Goal: Task Accomplishment & Management: Complete application form

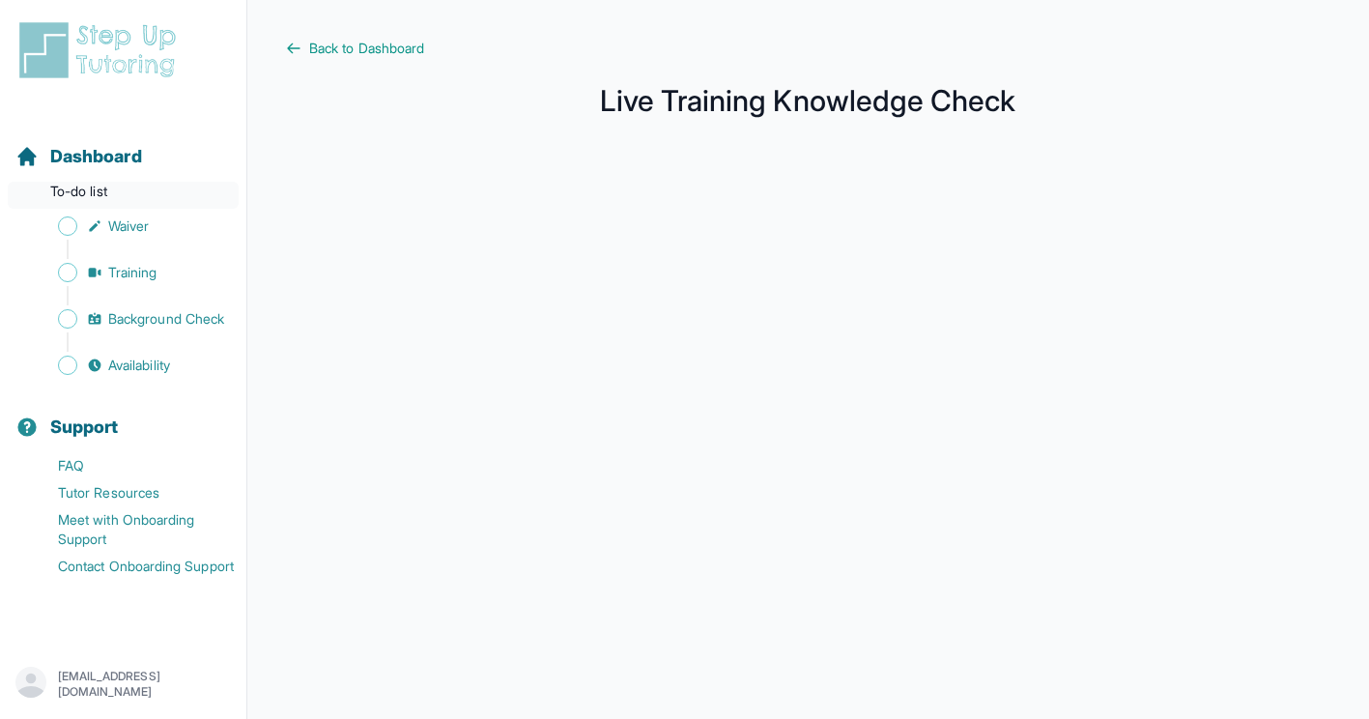
click at [134, 189] on p "To-do list" at bounding box center [123, 195] width 231 height 27
click at [138, 218] on span "Waiver" at bounding box center [128, 225] width 41 height 19
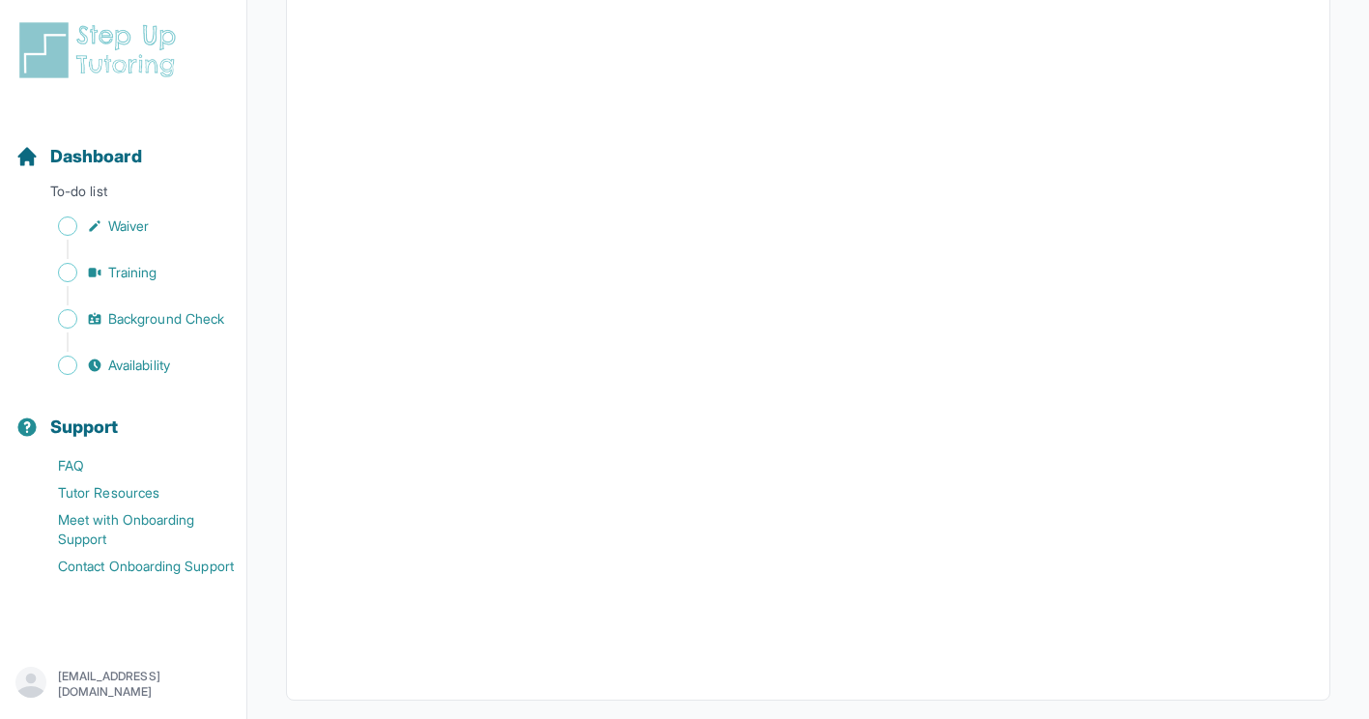
scroll to position [3425, 0]
click at [124, 227] on span "Waiver" at bounding box center [128, 225] width 41 height 19
click at [171, 319] on span "Background Check" at bounding box center [166, 318] width 116 height 19
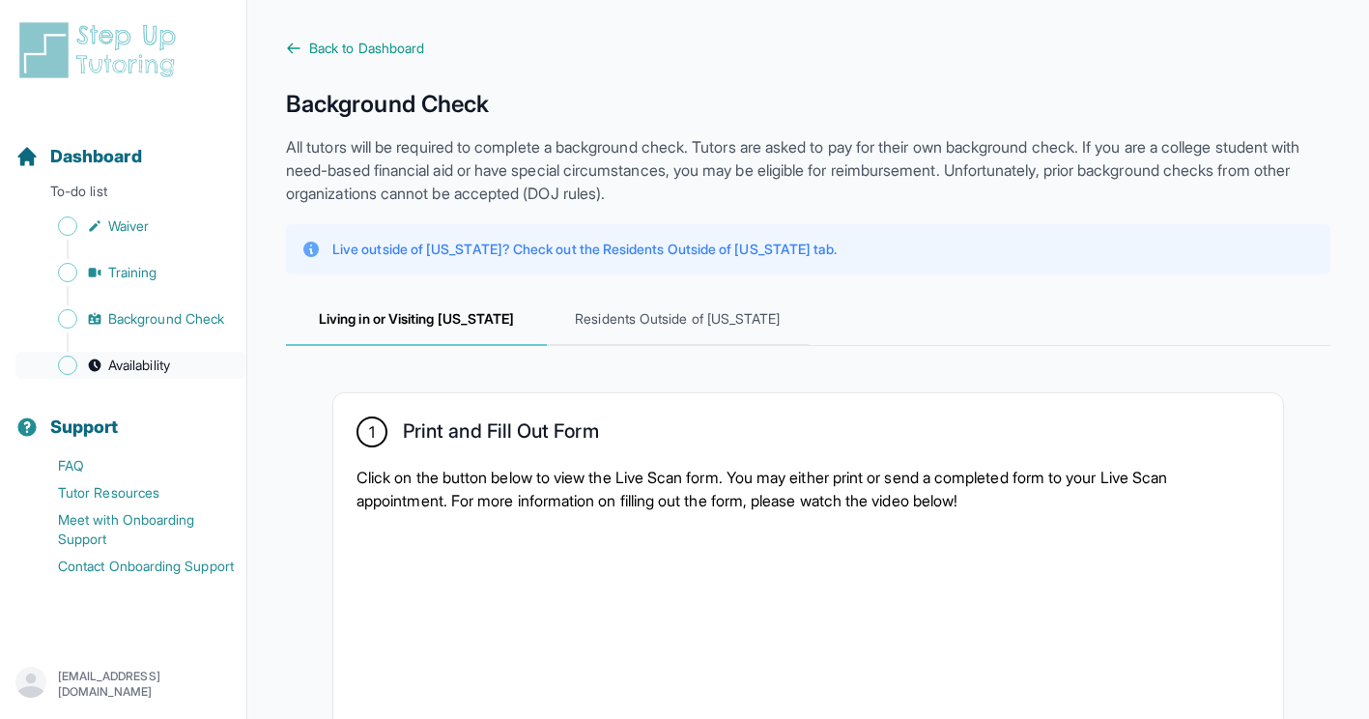
click at [138, 364] on span "Availability" at bounding box center [139, 364] width 62 height 19
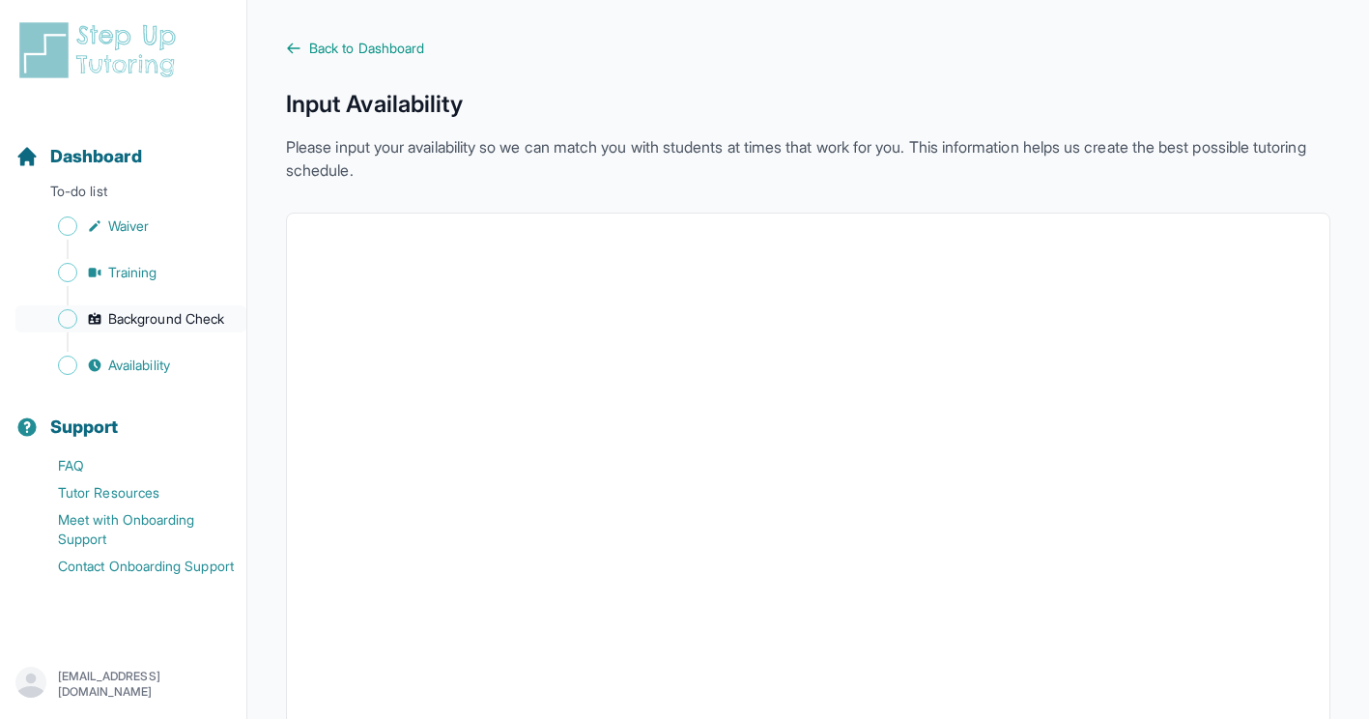
click at [152, 321] on span "Background Check" at bounding box center [166, 318] width 116 height 19
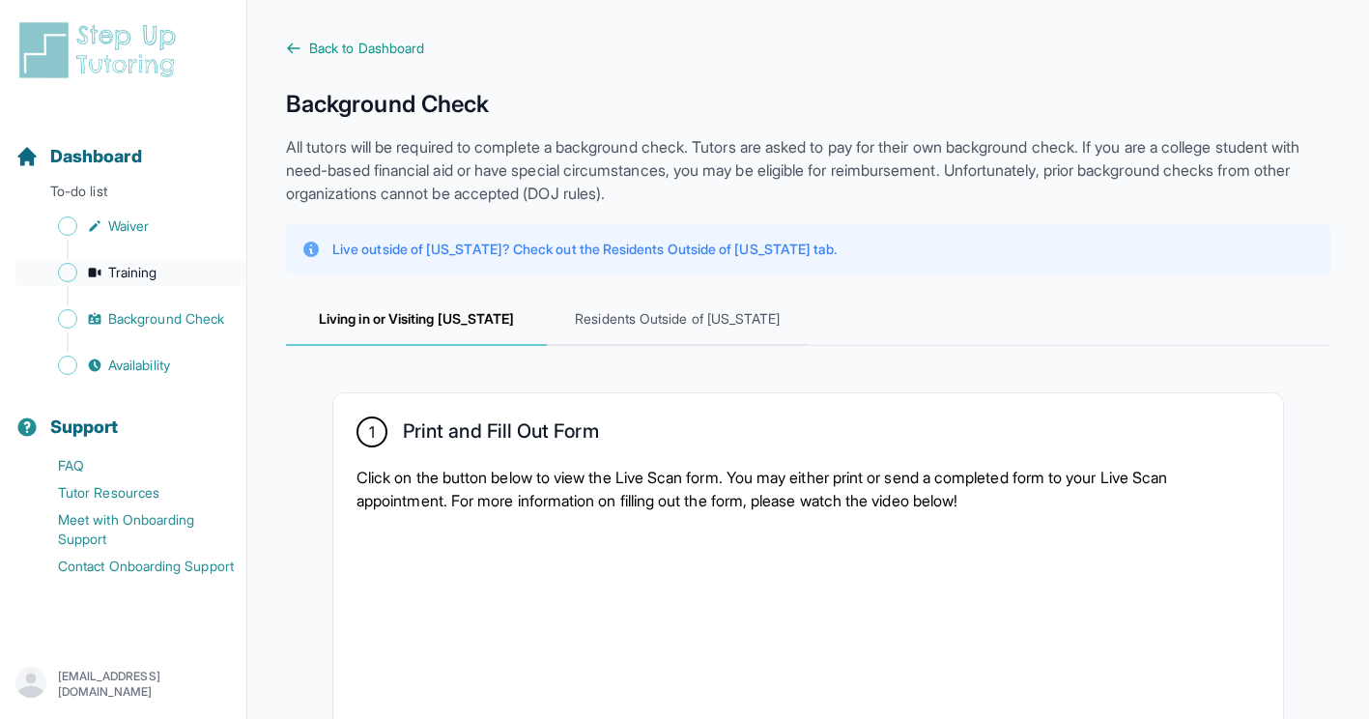
click at [140, 278] on span "Training" at bounding box center [132, 272] width 49 height 19
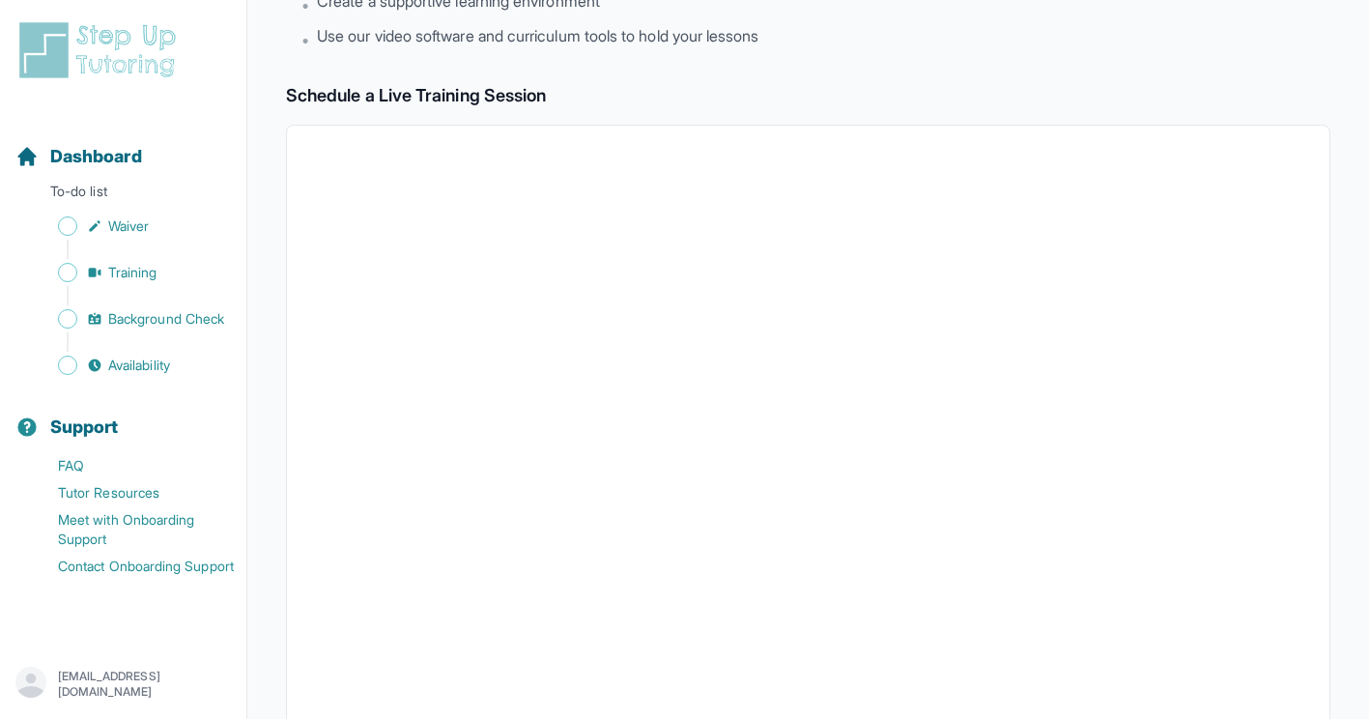
scroll to position [265, 0]
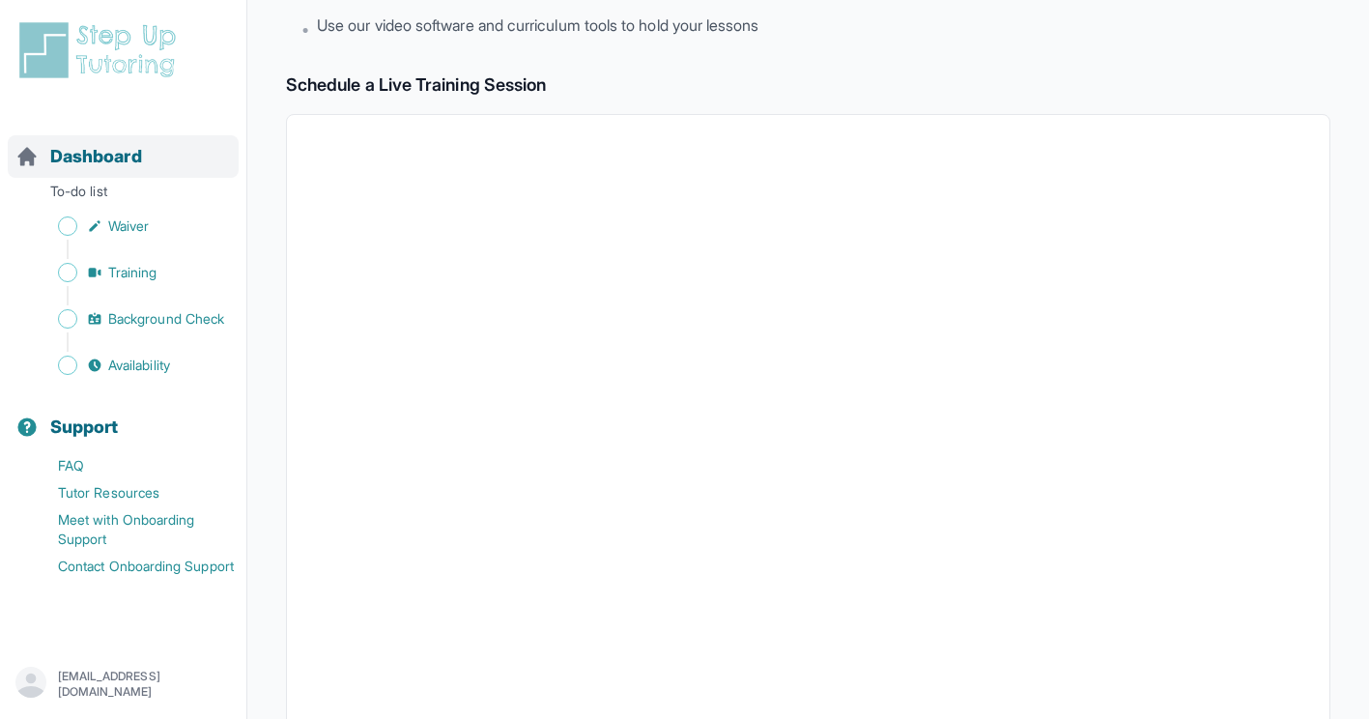
click at [96, 156] on span "Dashboard" at bounding box center [96, 156] width 92 height 27
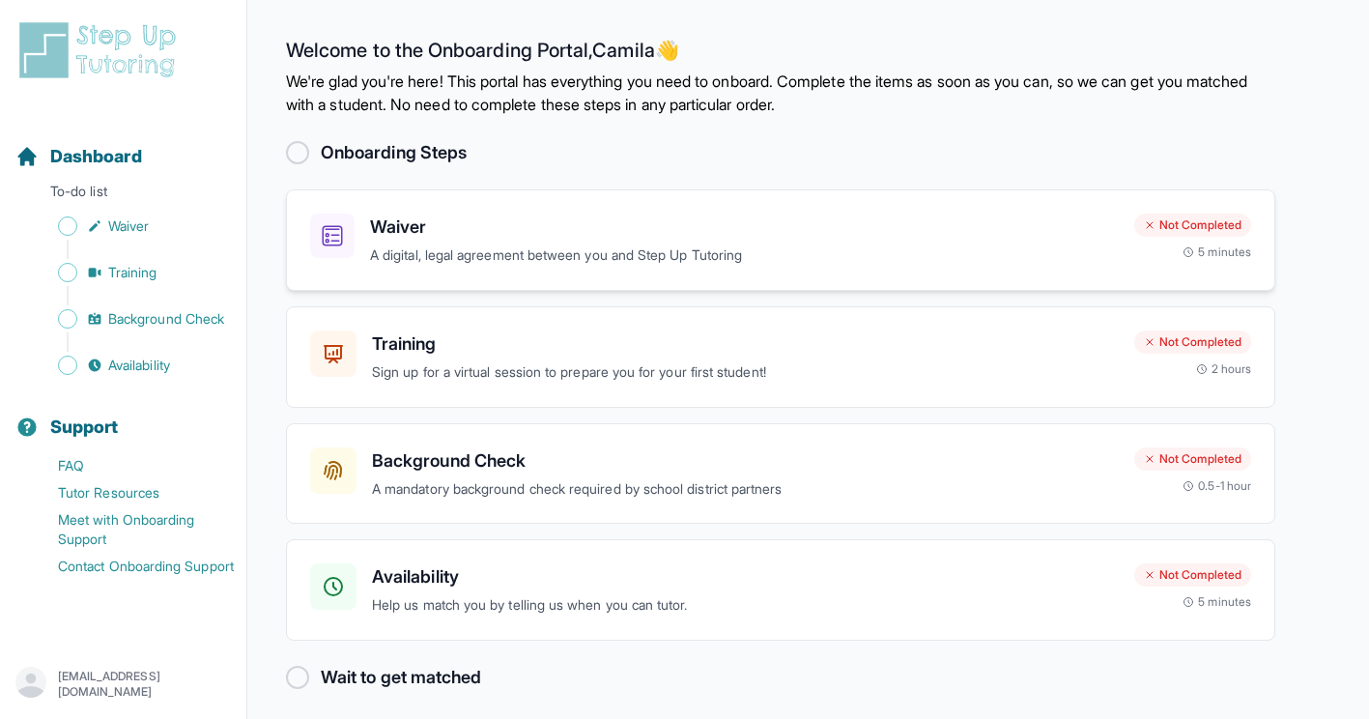
scroll to position [11, 0]
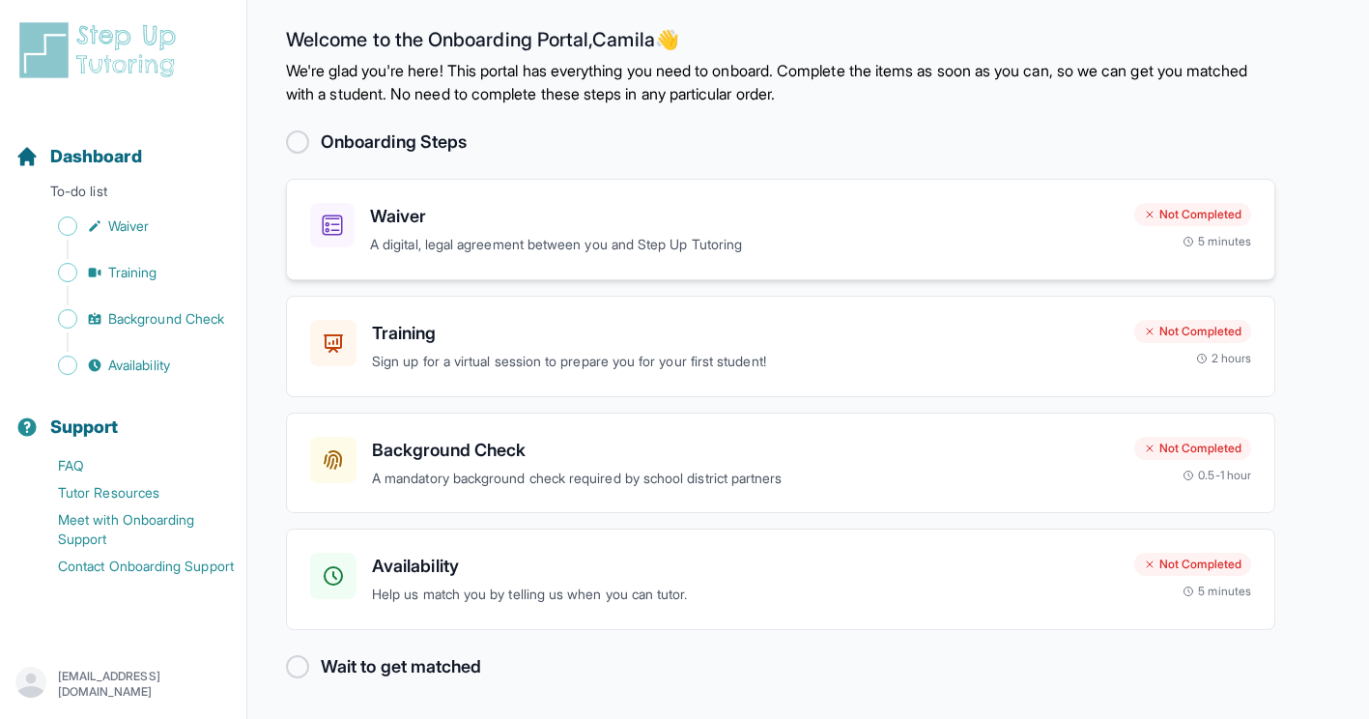
click at [485, 239] on p "A digital, legal agreement between you and Step Up Tutoring" at bounding box center [744, 245] width 749 height 22
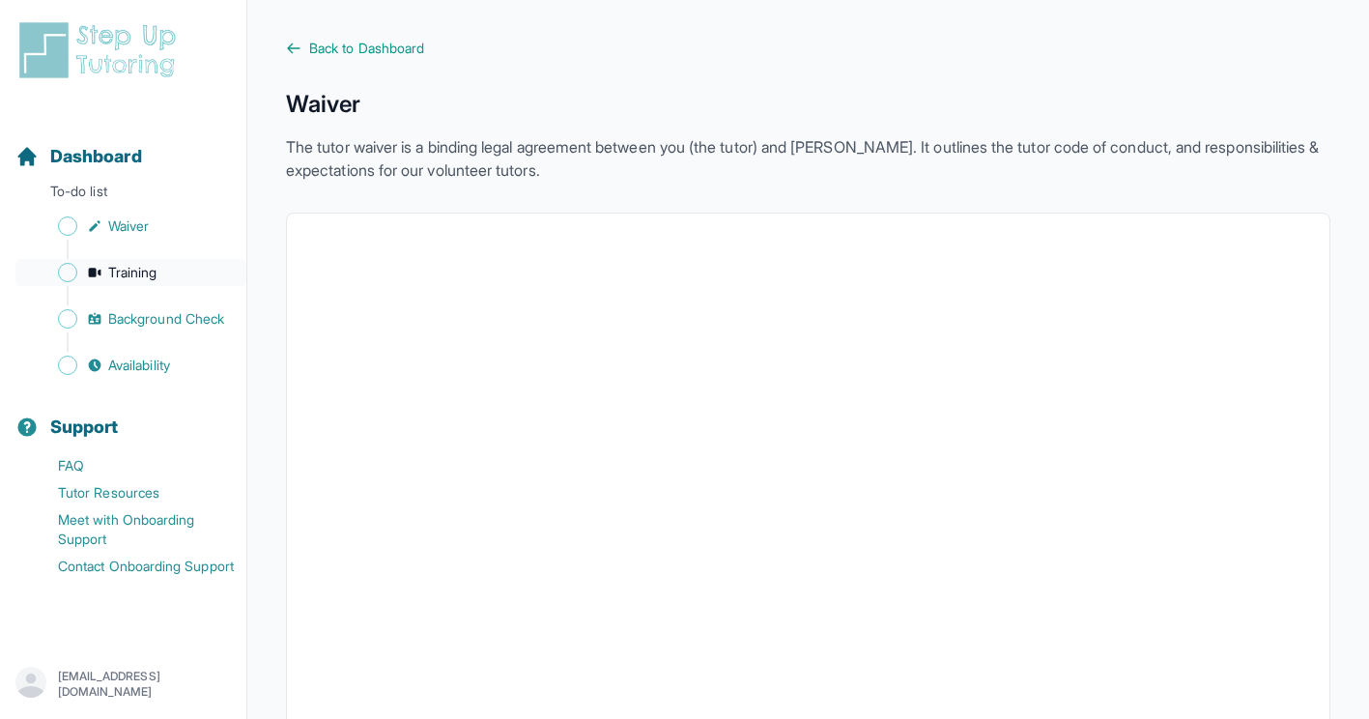
click at [157, 268] on span "Training" at bounding box center [132, 272] width 49 height 19
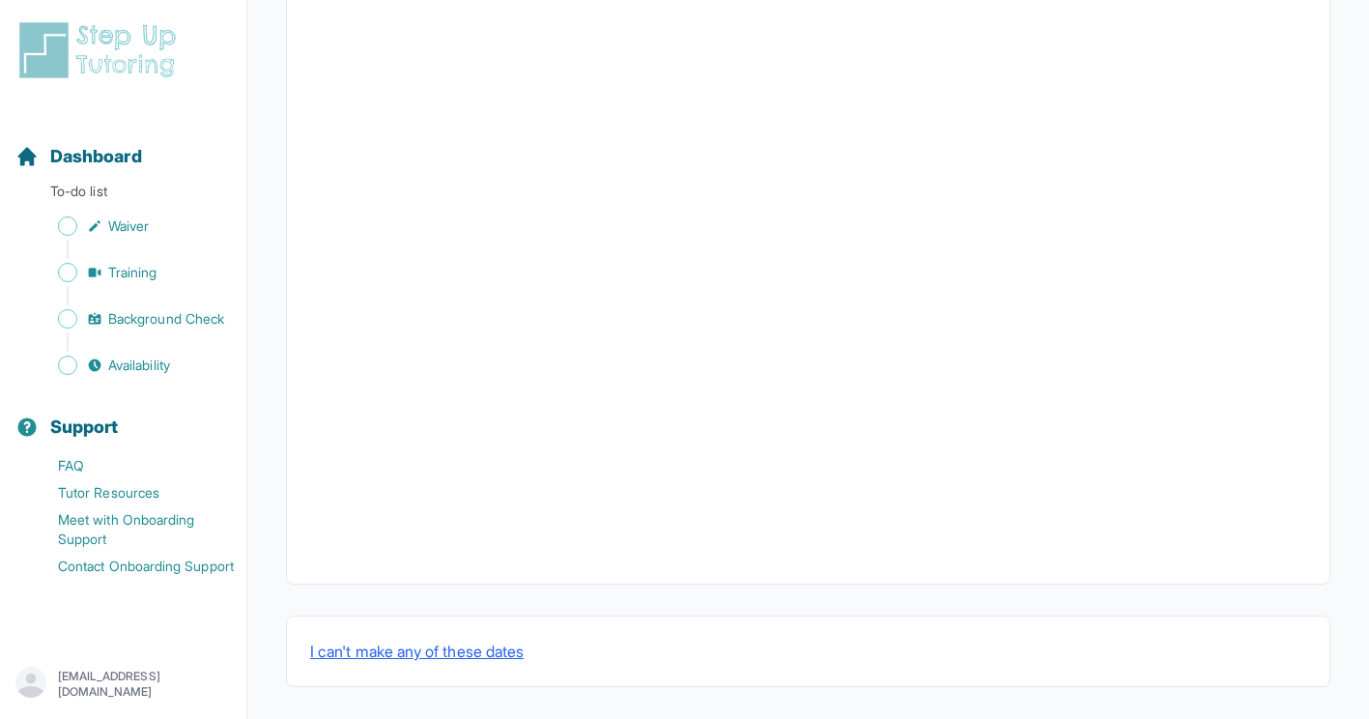
scroll to position [641, 0]
click at [165, 320] on span "Background Check" at bounding box center [166, 318] width 116 height 19
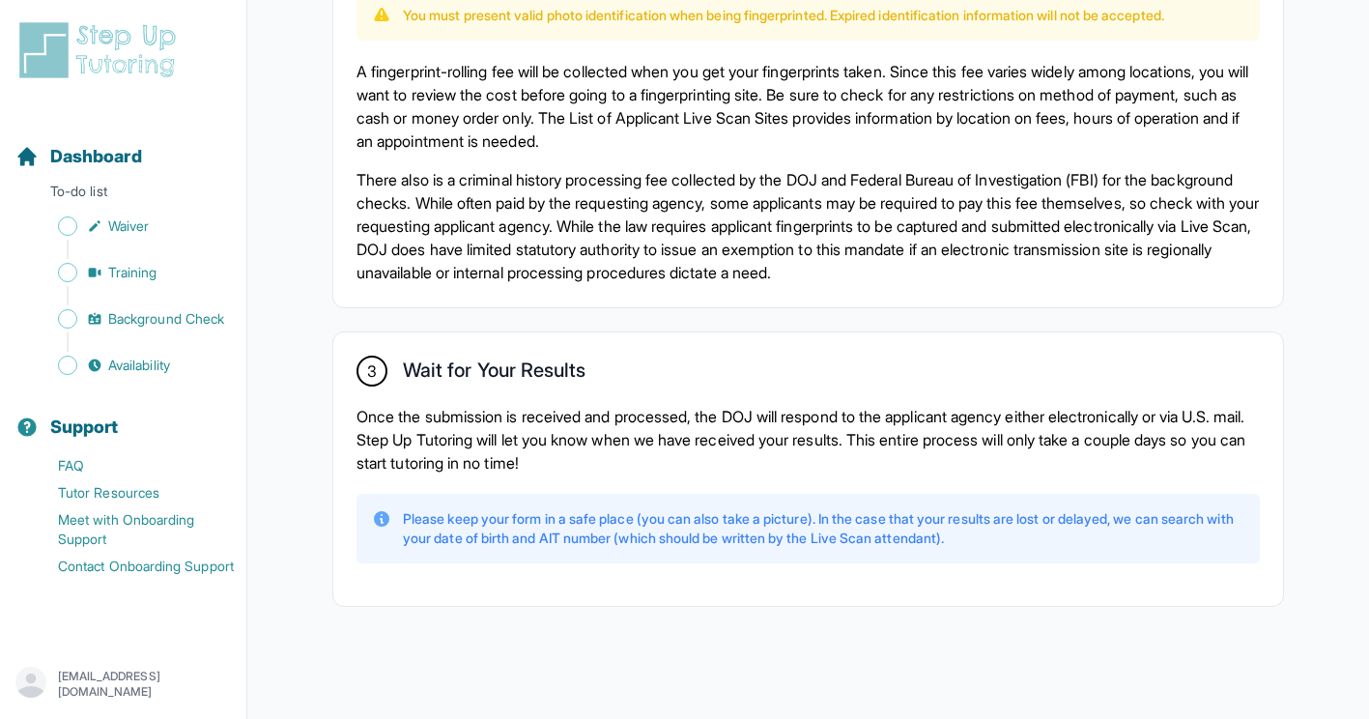
scroll to position [1388, 0]
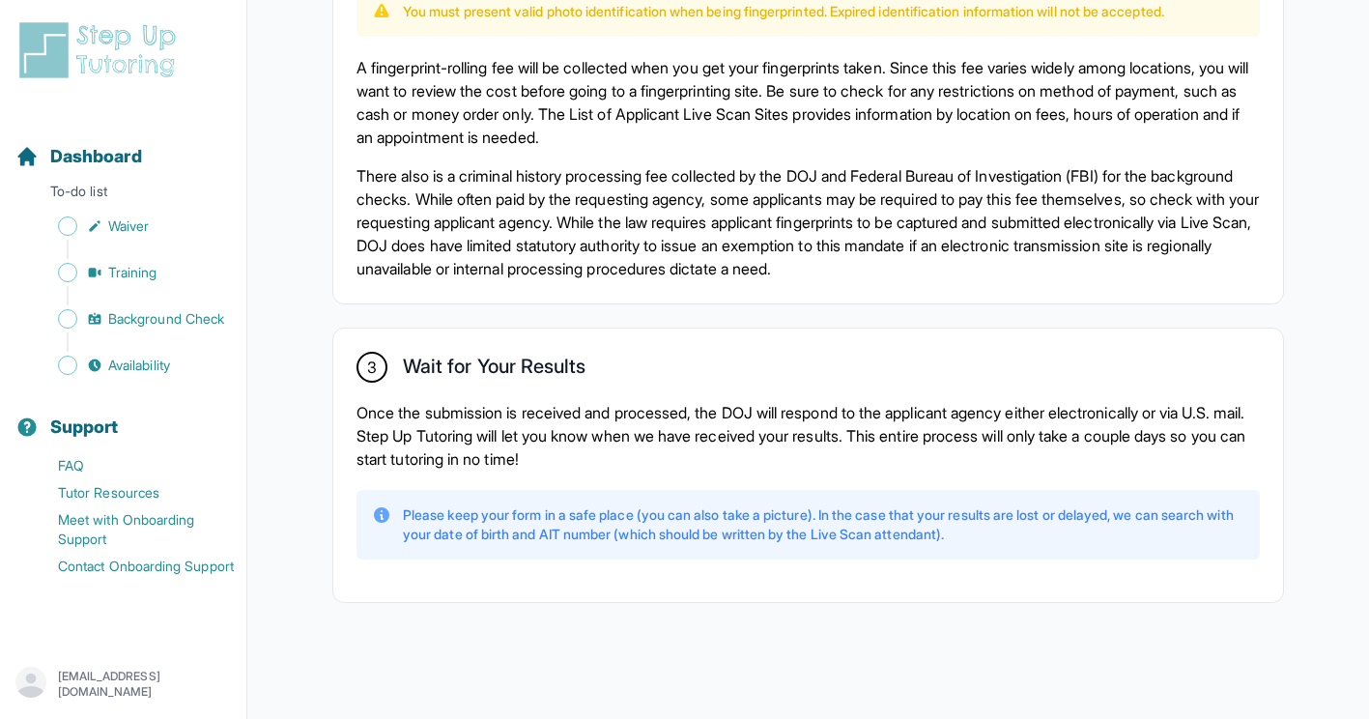
click at [120, 679] on p "[EMAIL_ADDRESS][DOMAIN_NAME]" at bounding box center [144, 683] width 173 height 31
click at [107, 61] on img at bounding box center [101, 50] width 172 height 62
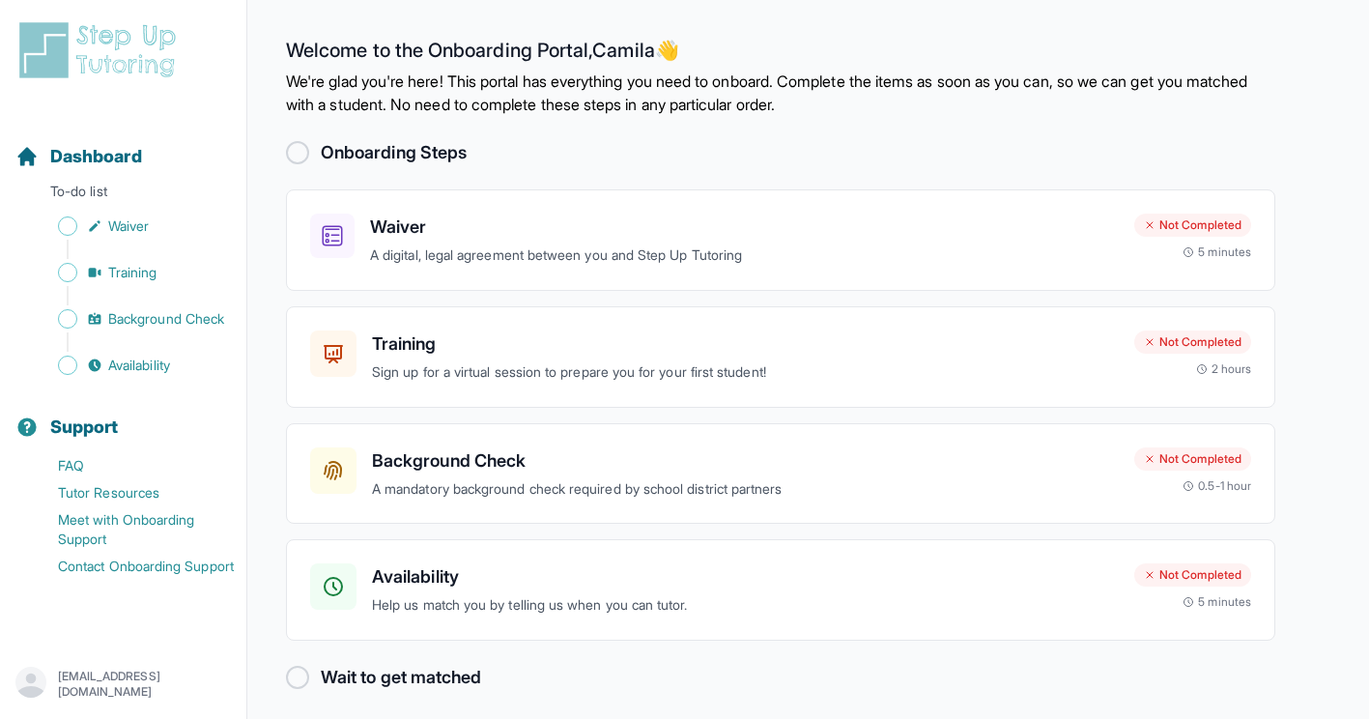
click at [300, 156] on div at bounding box center [297, 152] width 23 height 23
click at [378, 156] on h2 "Onboarding Steps" at bounding box center [394, 152] width 146 height 27
click at [541, 349] on h3 "Training" at bounding box center [745, 343] width 747 height 27
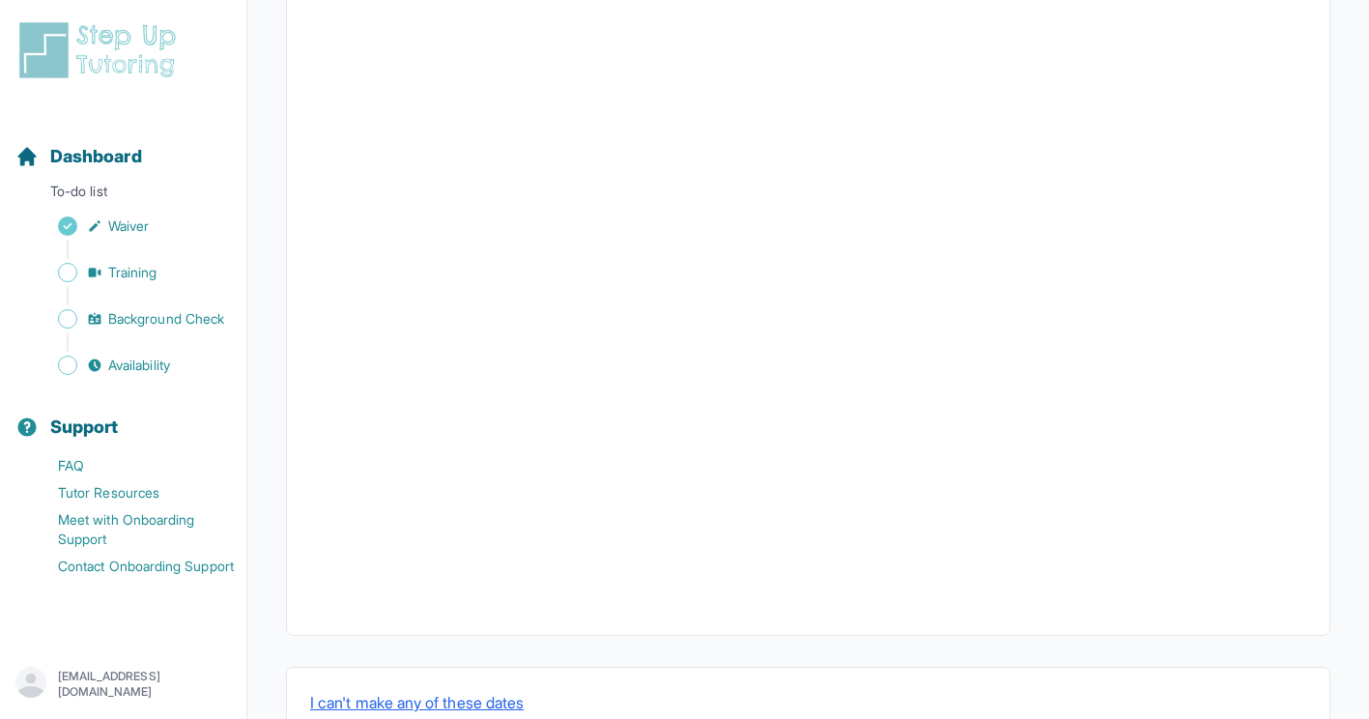
scroll to position [641, 0]
click at [499, 649] on button "I can't make any of these dates" at bounding box center [416, 644] width 213 height 23
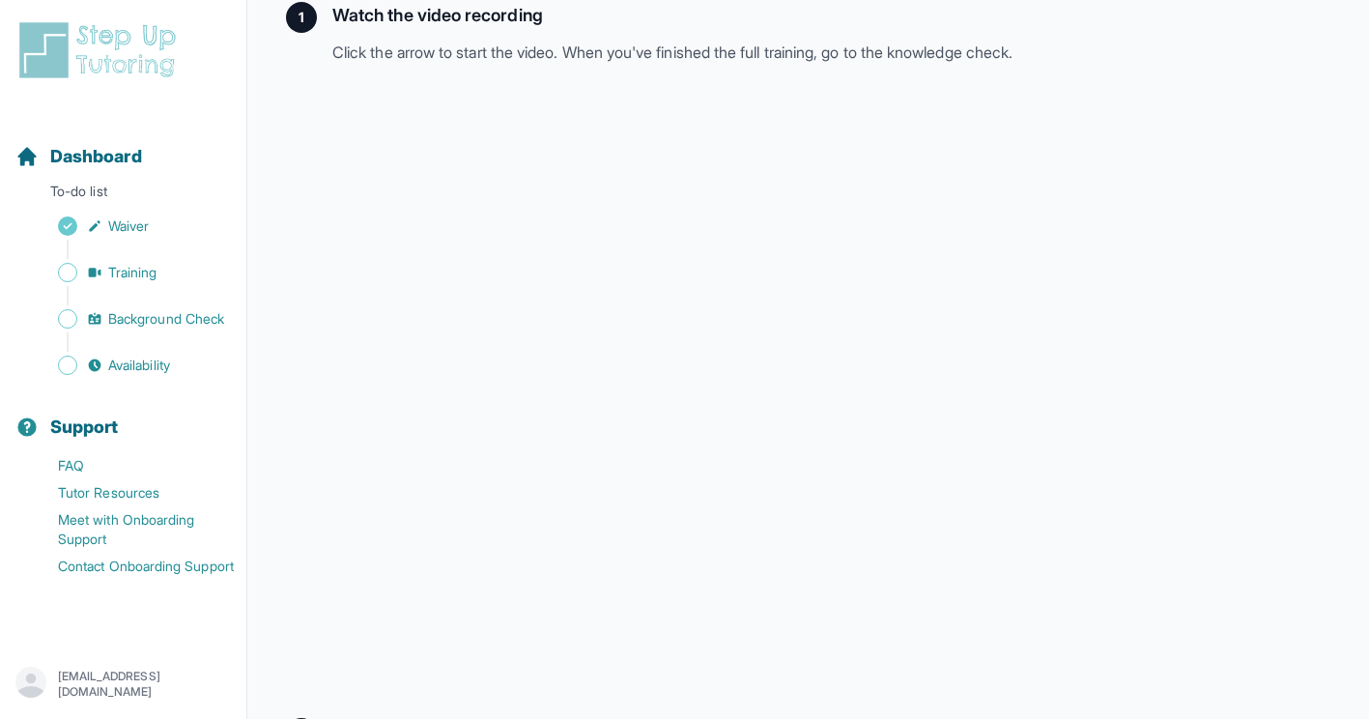
scroll to position [459, 0]
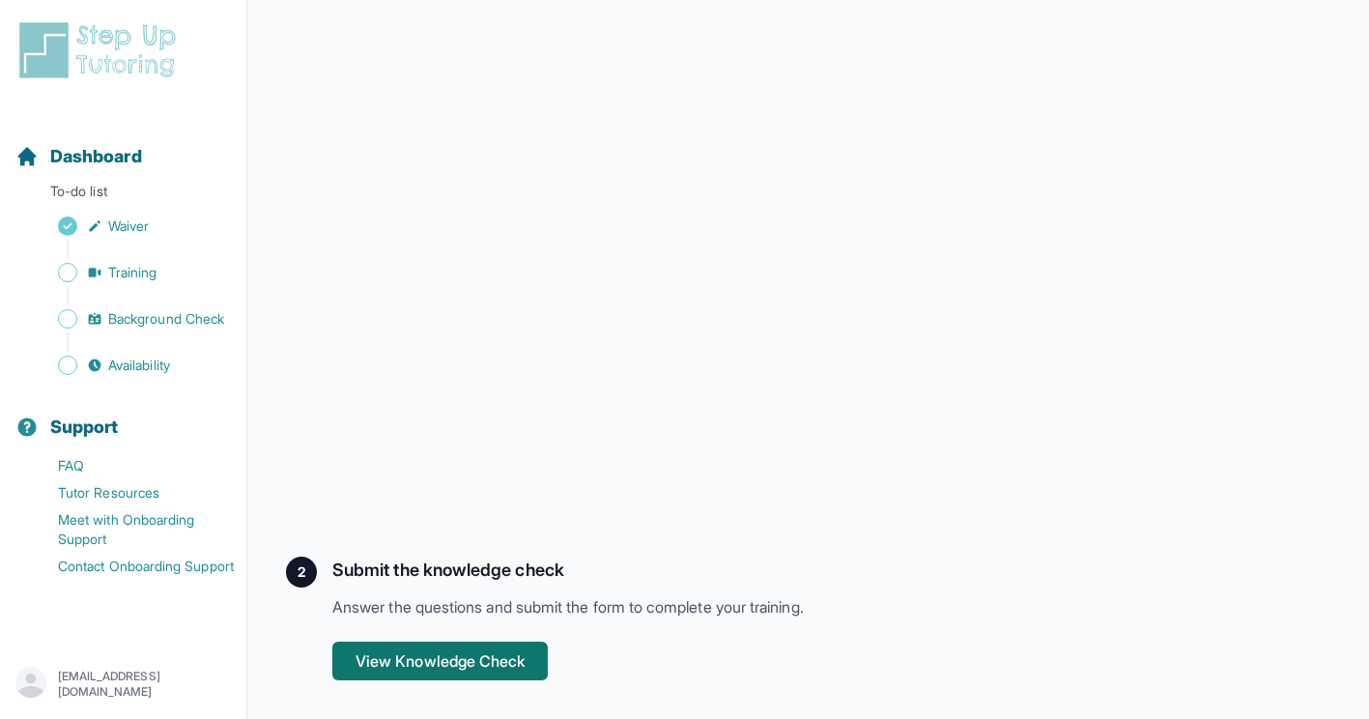
click at [434, 664] on button "View Knowledge Check" at bounding box center [439, 660] width 215 height 39
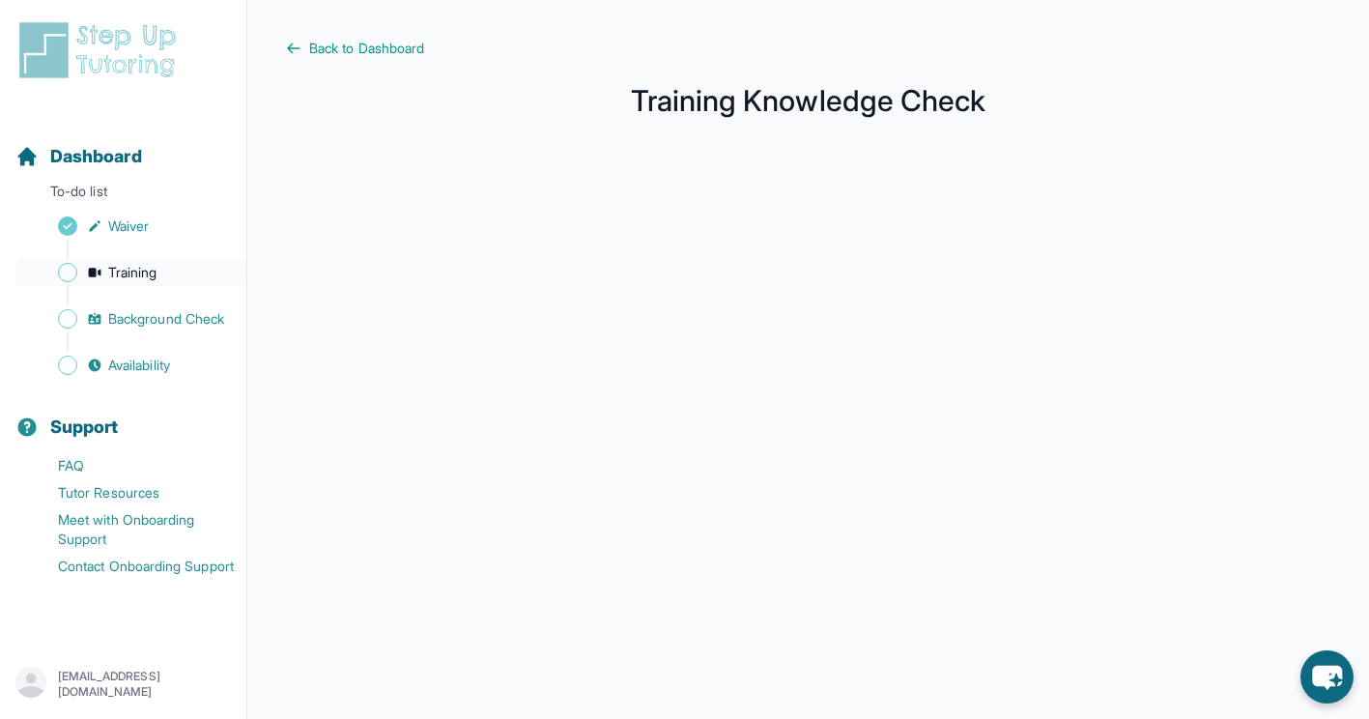
click at [110, 274] on span "Training" at bounding box center [132, 272] width 49 height 19
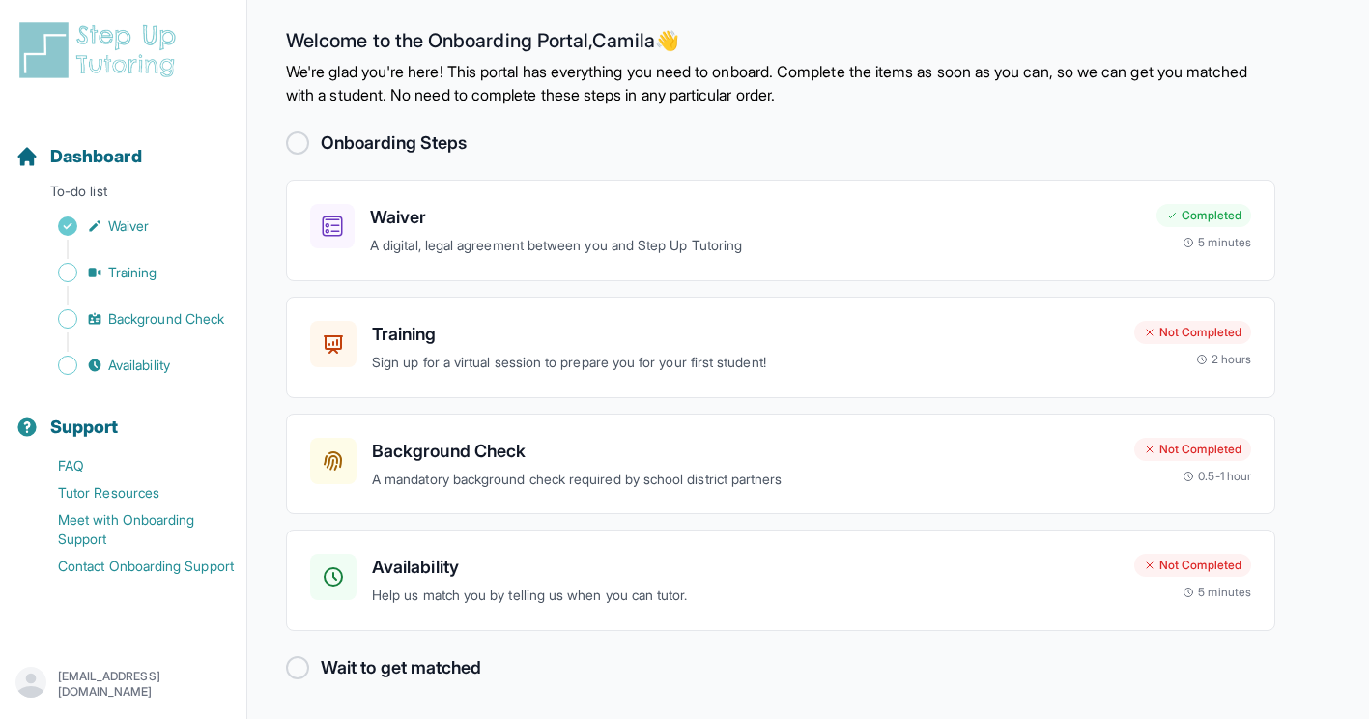
scroll to position [11, 0]
click at [430, 446] on h3 "Background Check" at bounding box center [745, 450] width 747 height 27
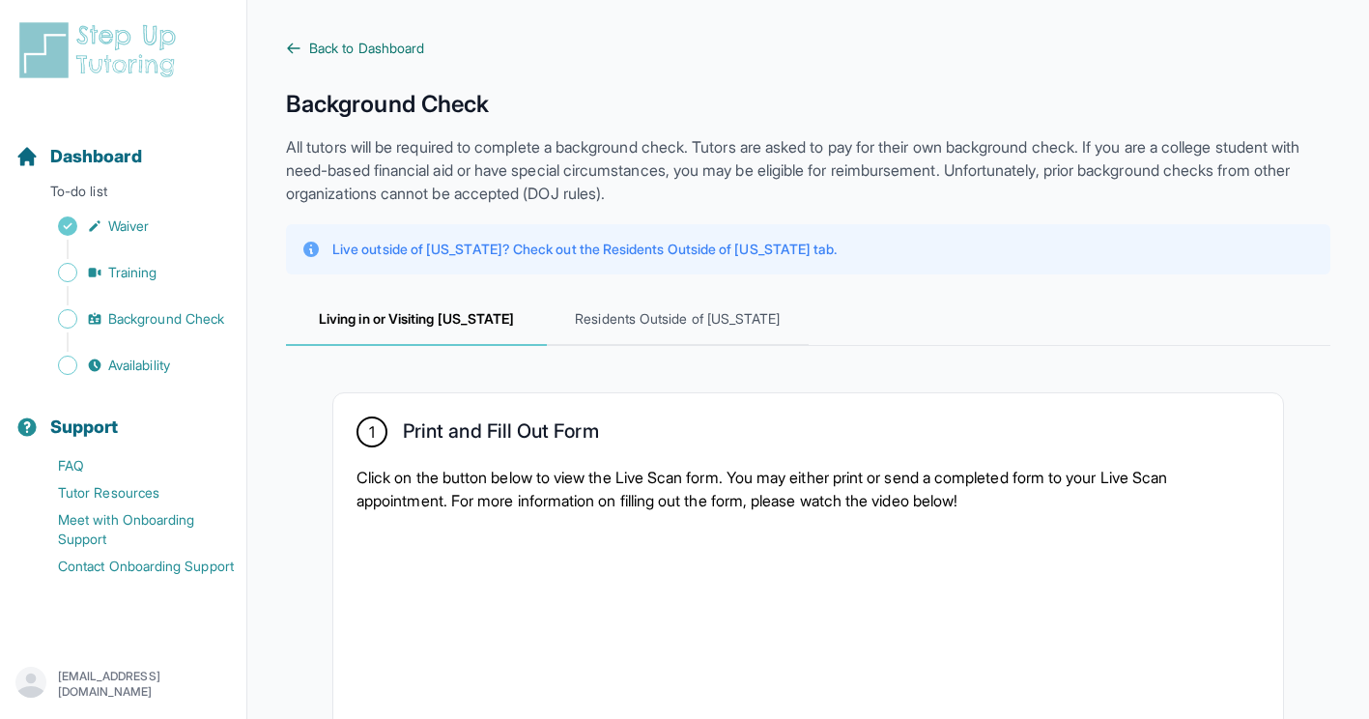
click at [310, 53] on span "Back to Dashboard" at bounding box center [366, 48] width 115 height 19
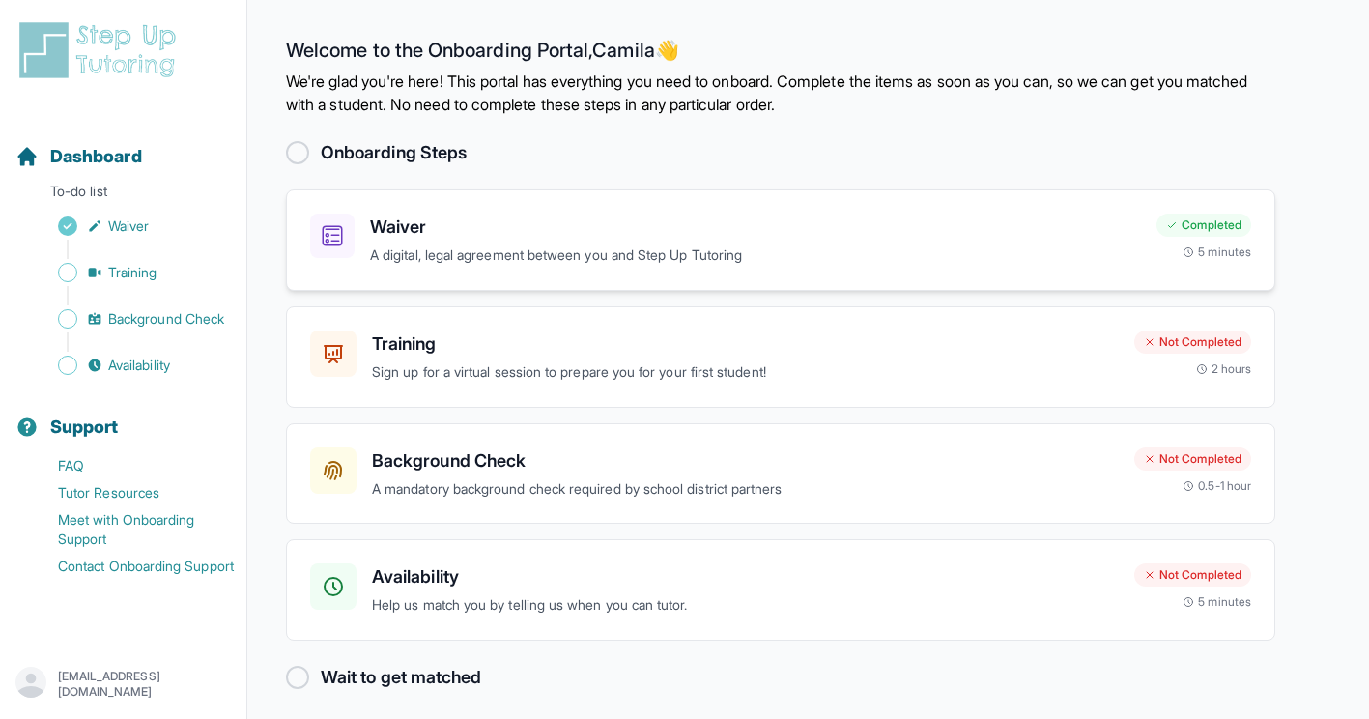
scroll to position [11, 0]
